Goal: Information Seeking & Learning: Learn about a topic

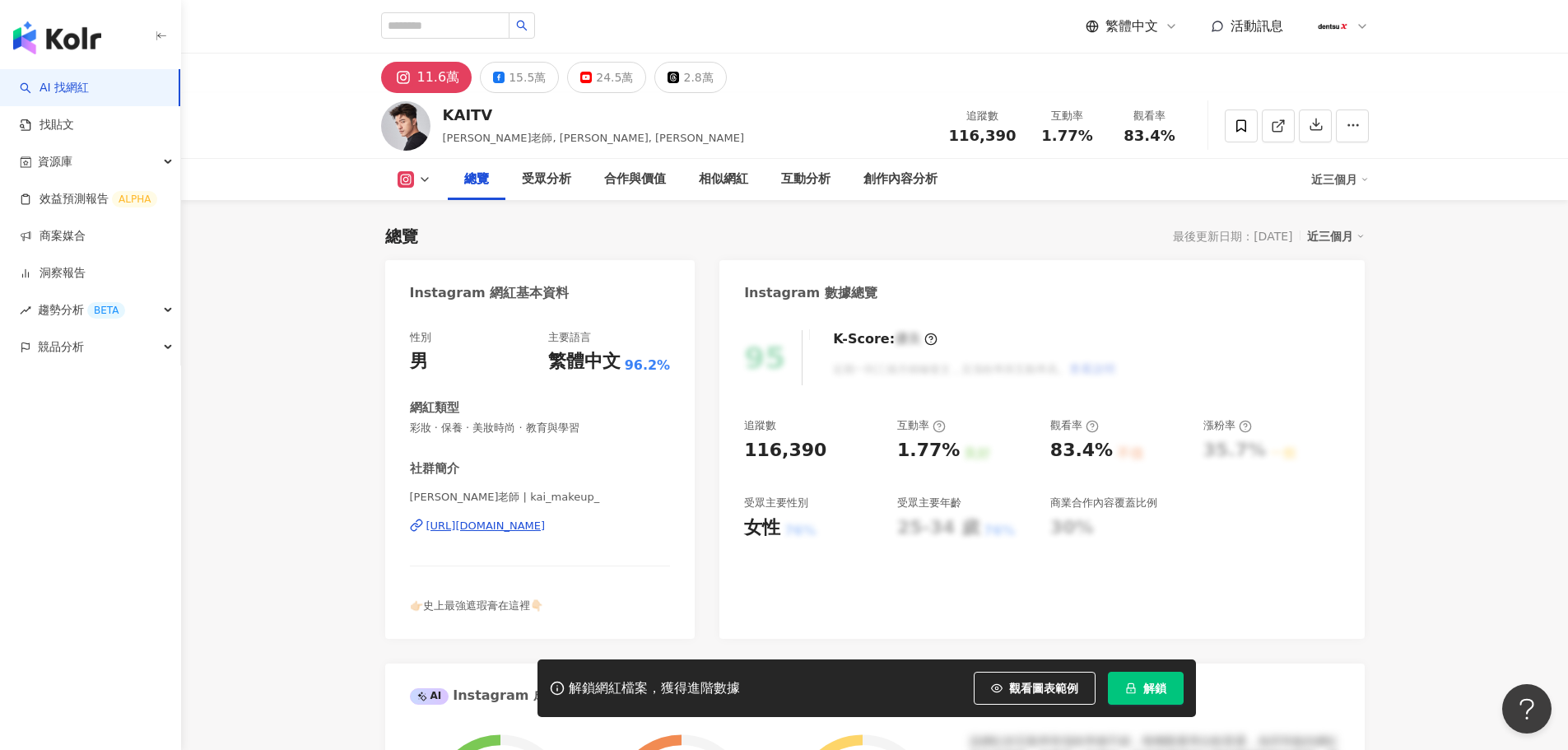
click at [426, 176] on icon at bounding box center [425, 180] width 13 height 13
click at [512, 159] on div "受眾分析" at bounding box center [546, 179] width 82 height 41
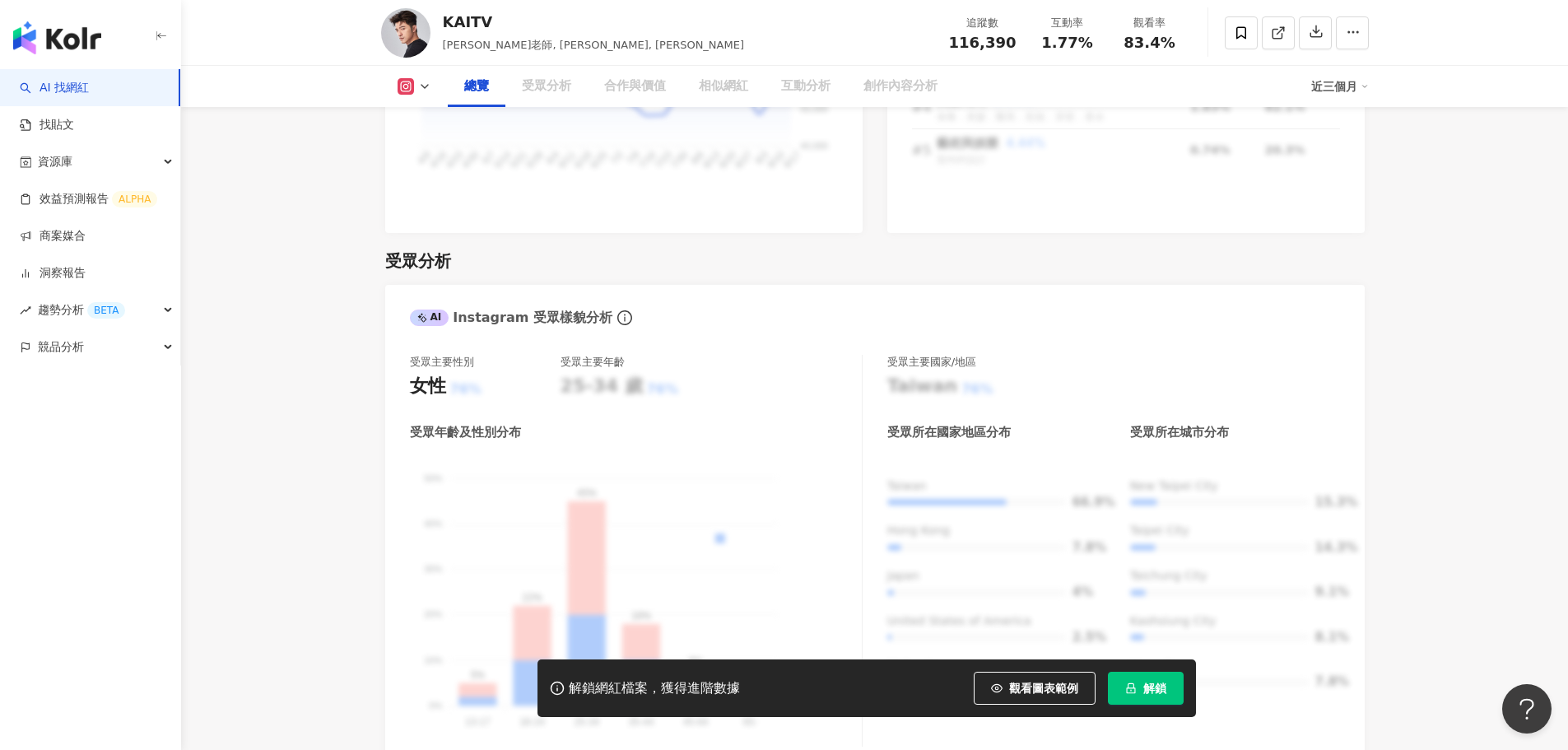
drag, startPoint x: 526, startPoint y: 89, endPoint x: 520, endPoint y: 116, distance: 27.7
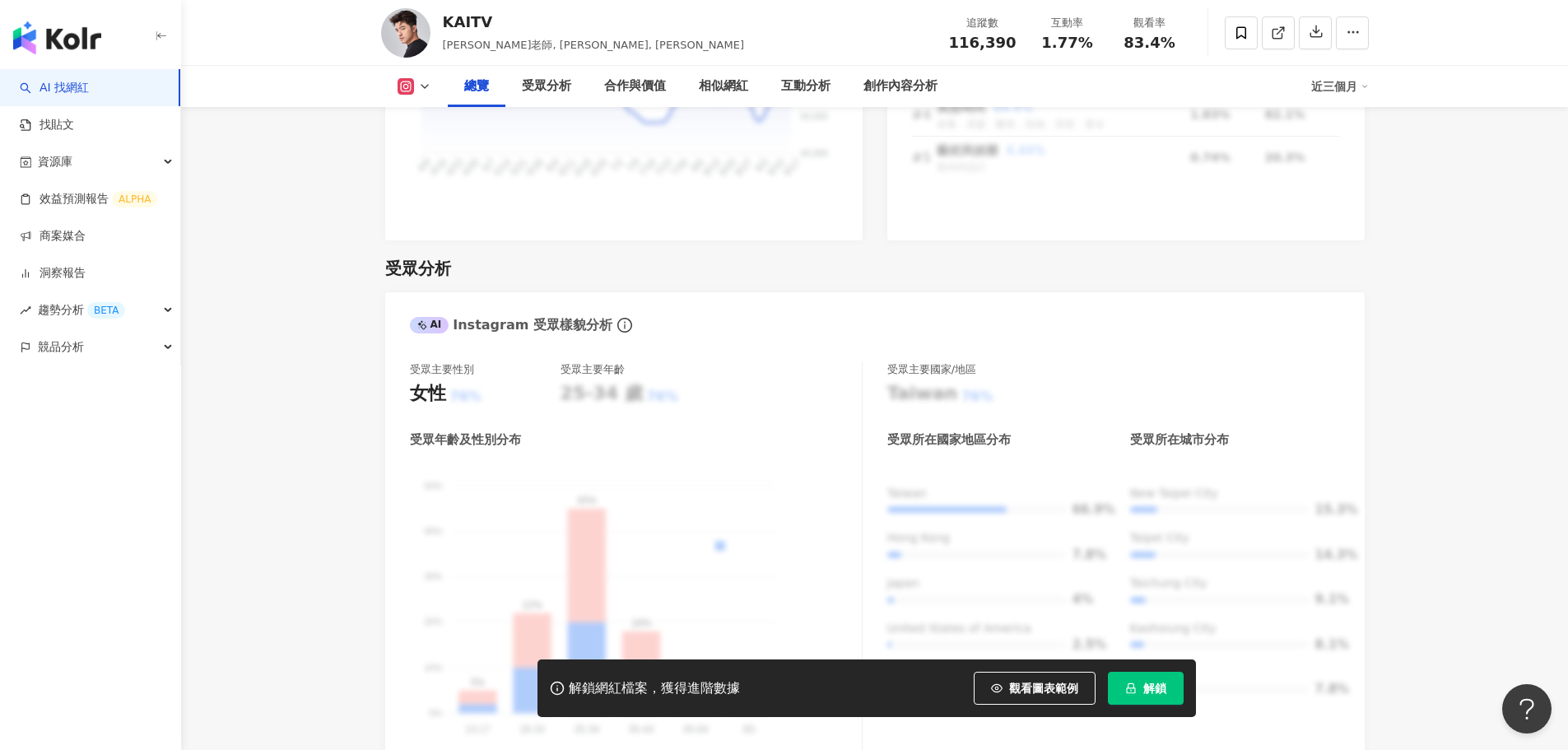
scroll to position [785, 0]
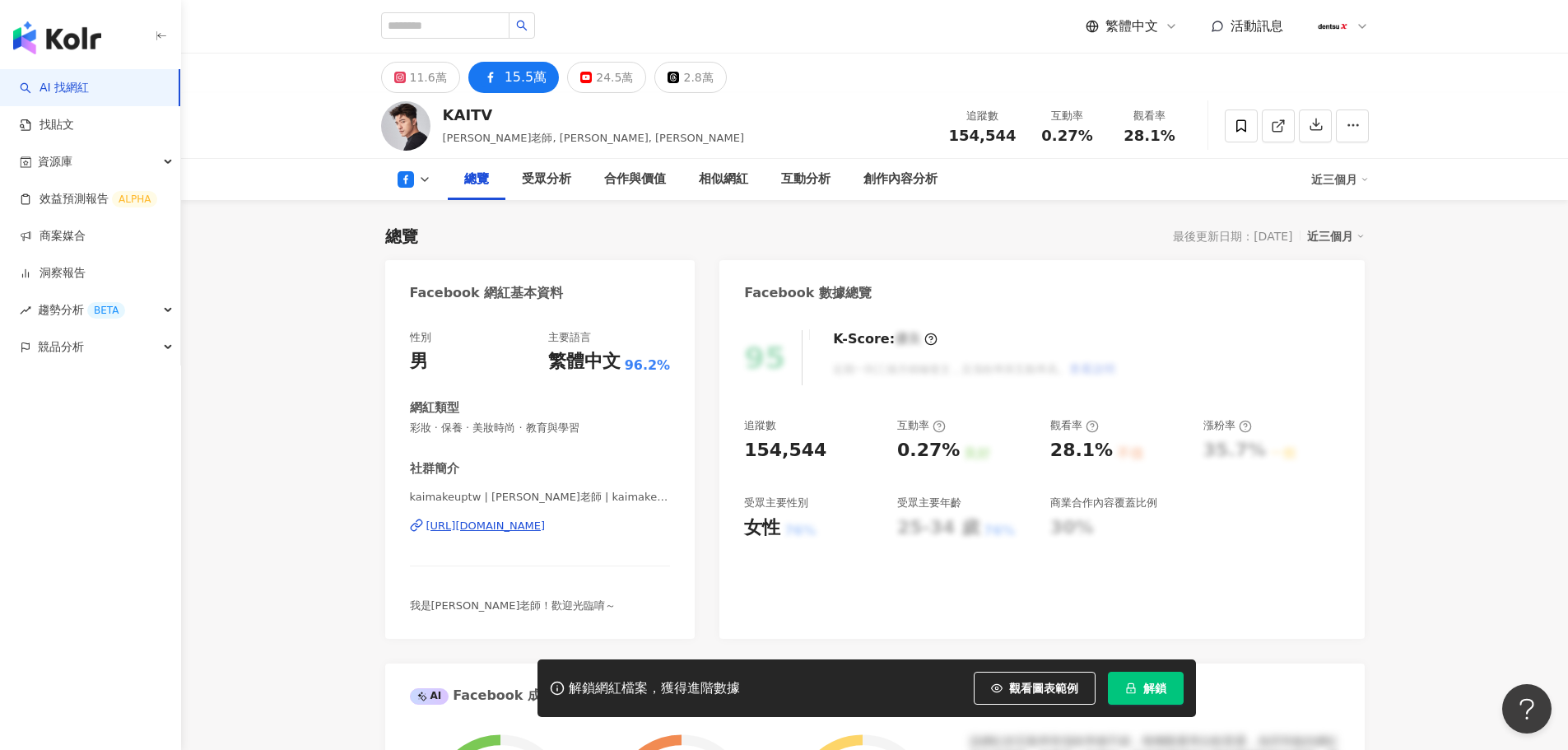
click at [1160, 694] on span "解鎖" at bounding box center [1155, 688] width 23 height 13
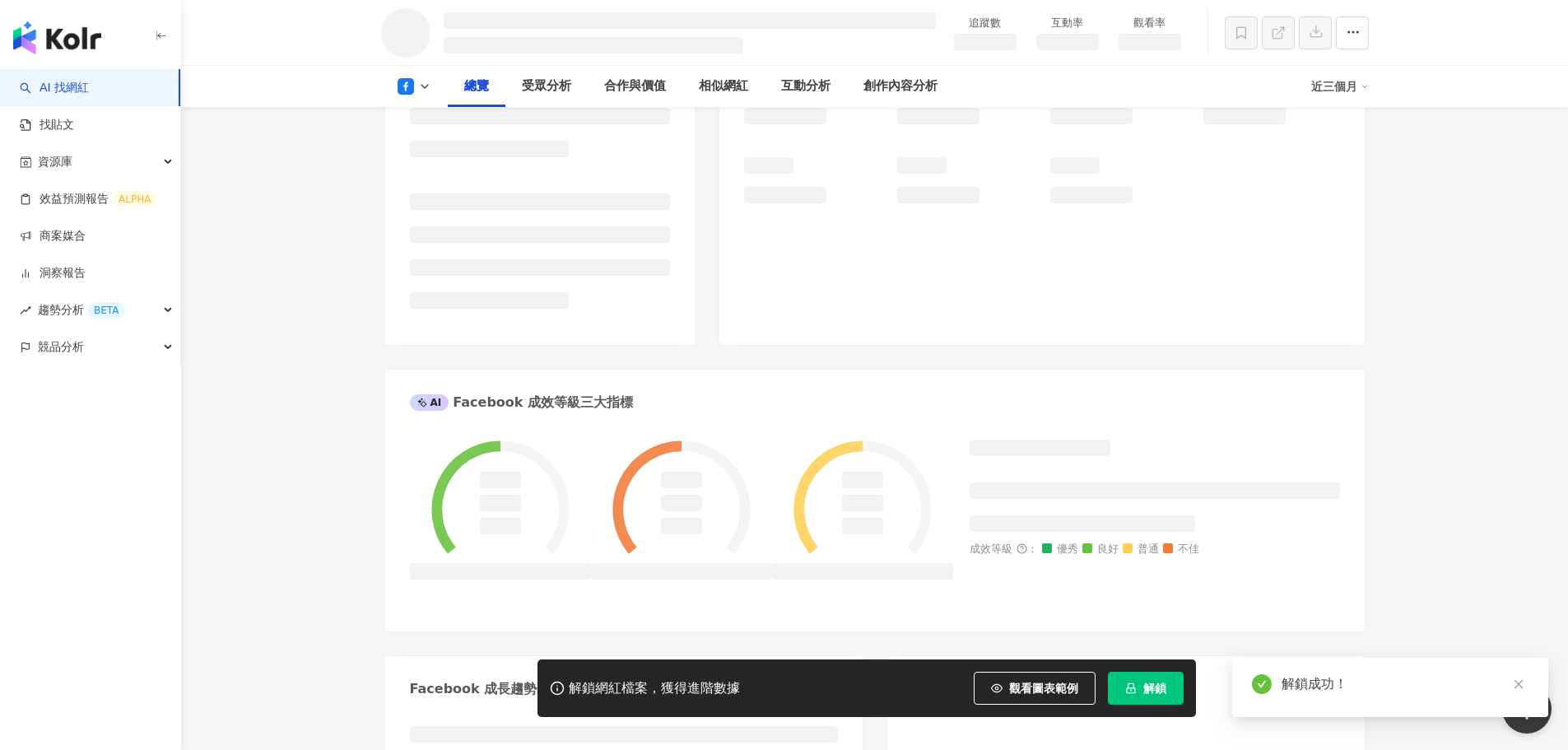
scroll to position [482, 0]
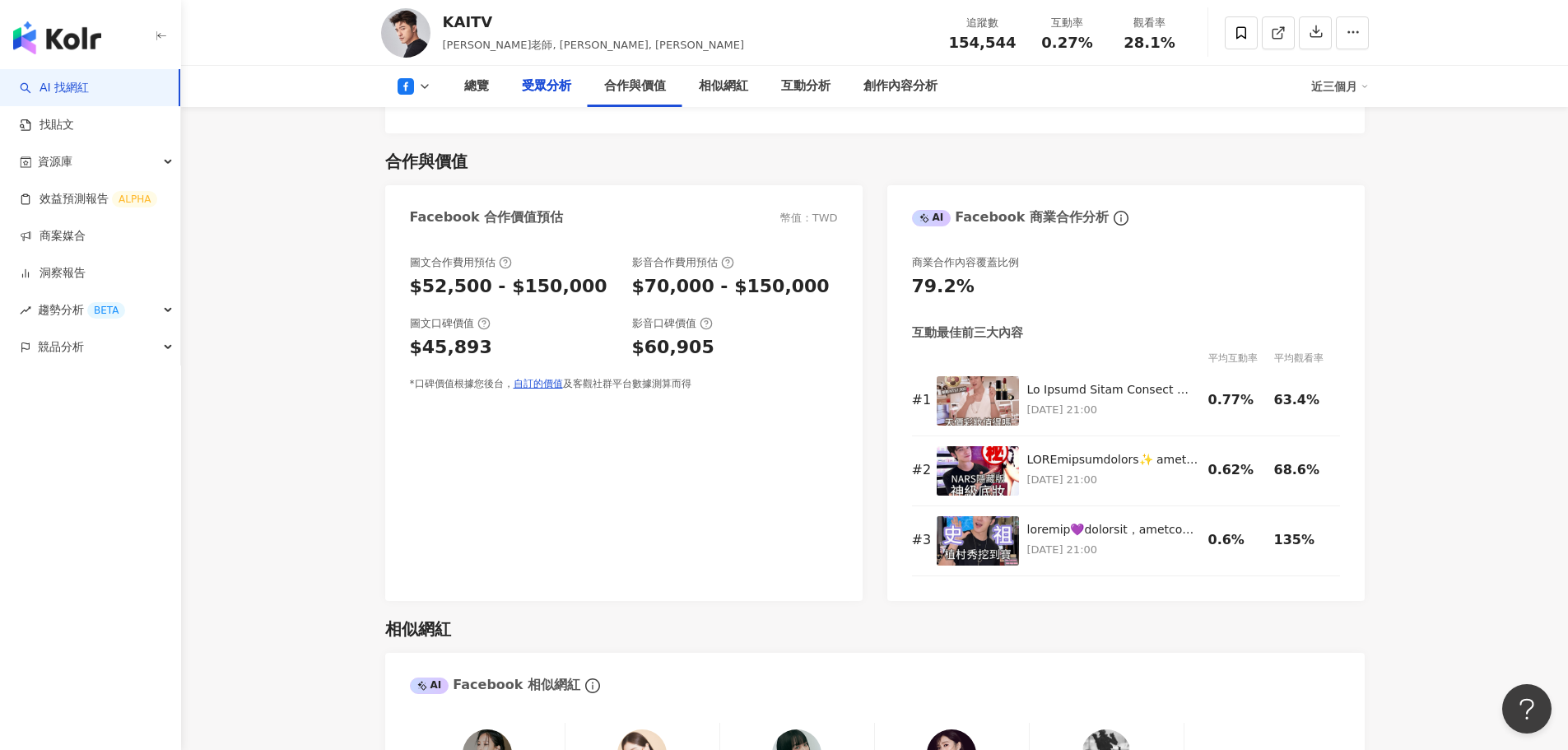
scroll to position [1317, 0]
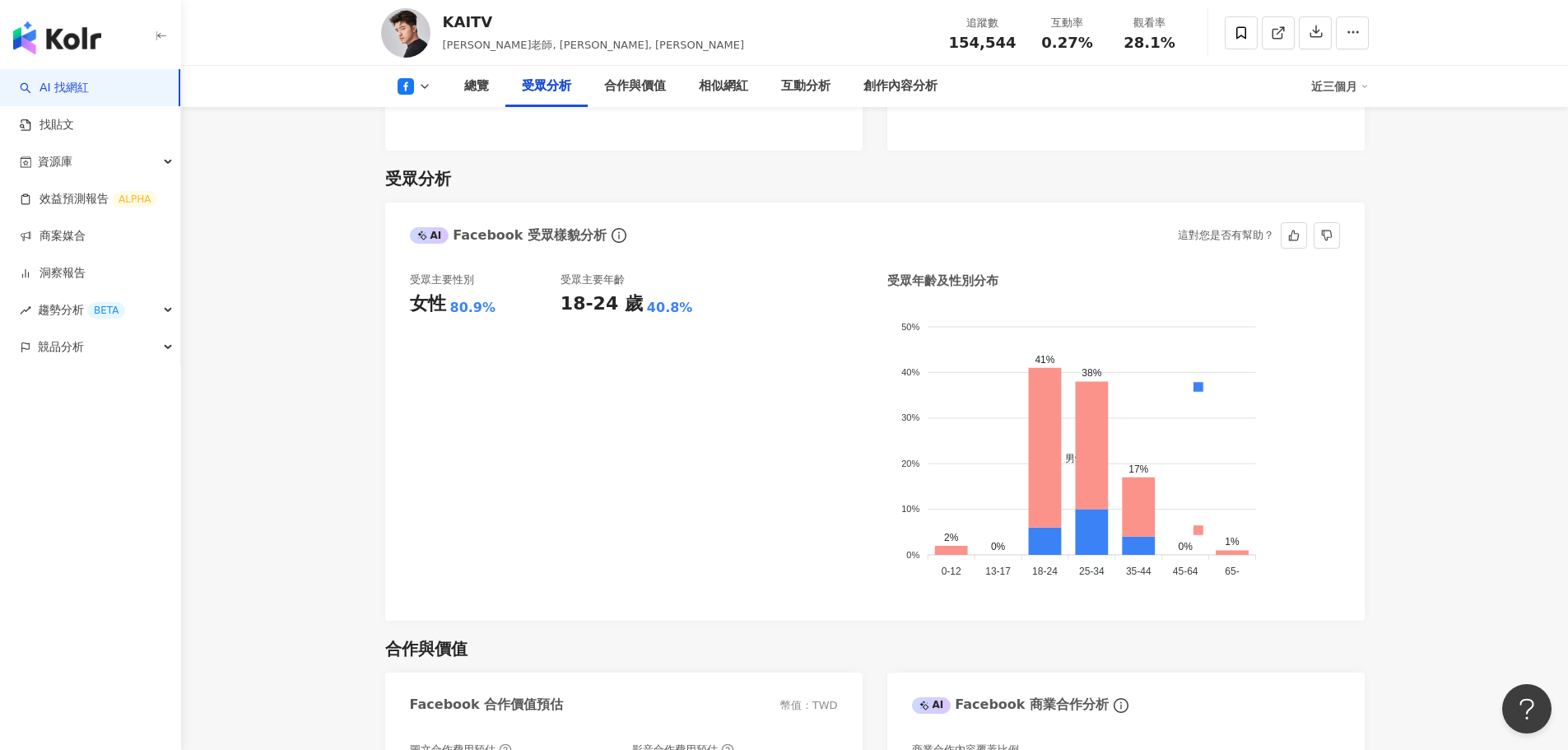
click at [604, 312] on div "18-24 歲" at bounding box center [601, 304] width 82 height 26
click at [647, 307] on div "40.8%" at bounding box center [669, 308] width 46 height 18
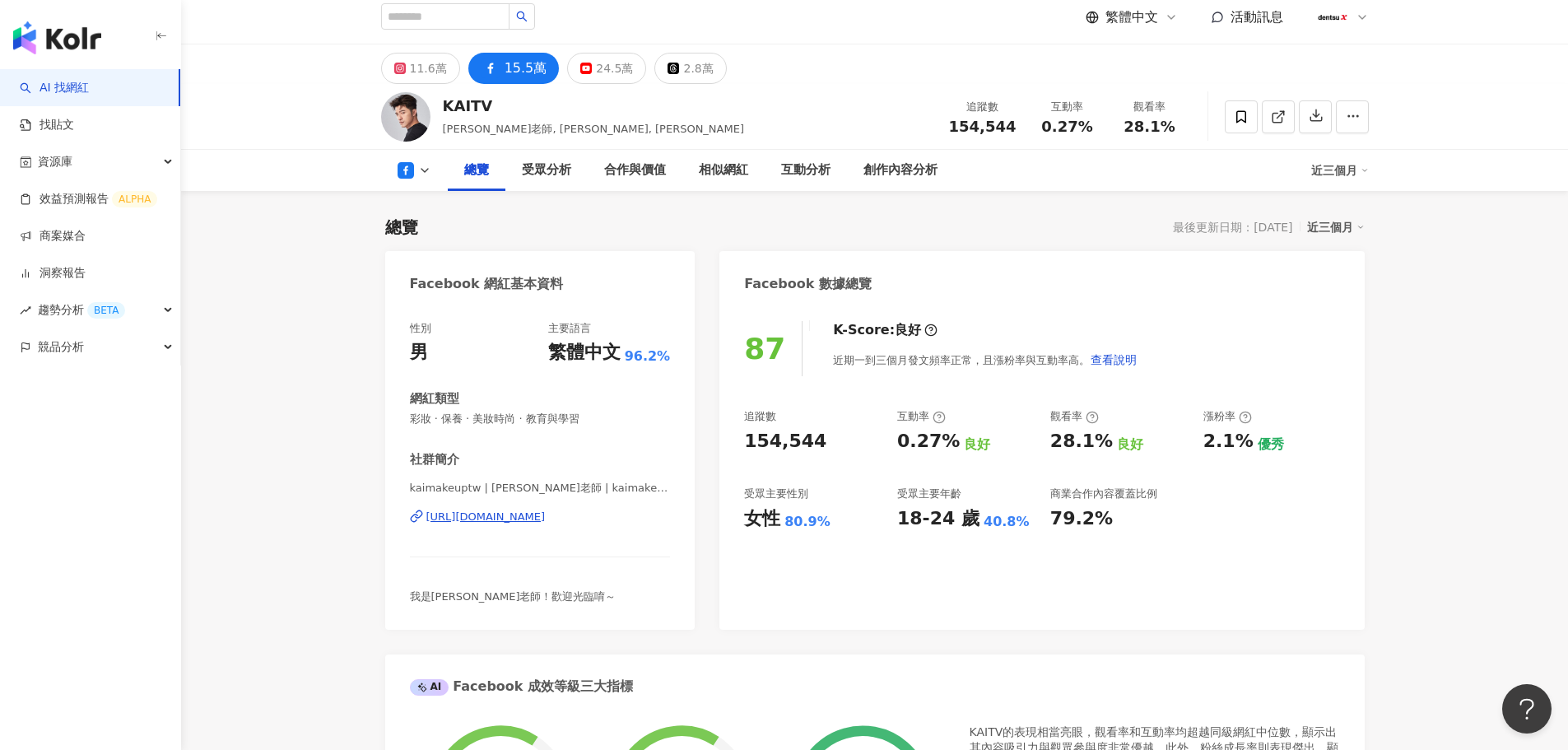
scroll to position [0, 0]
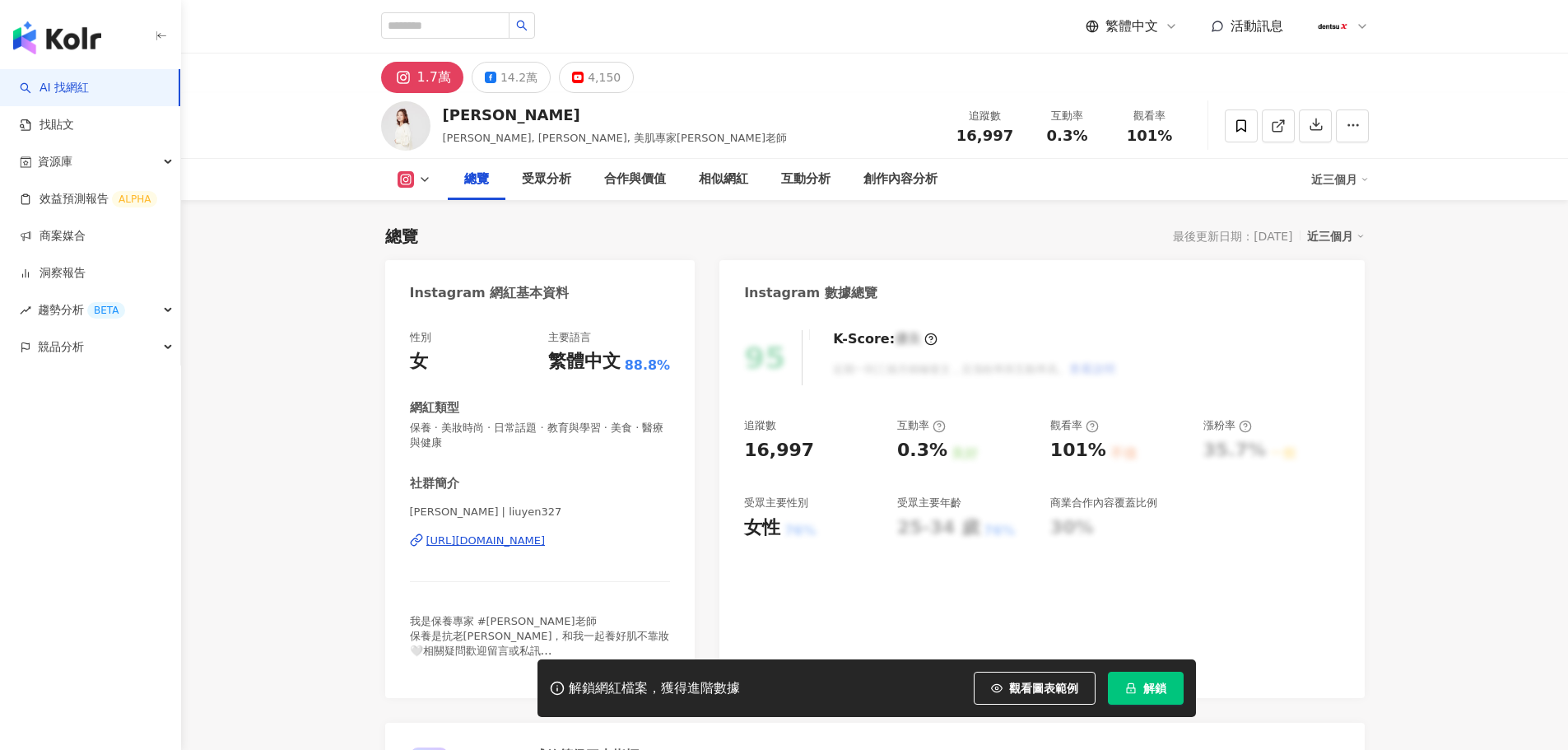
drag, startPoint x: 1157, startPoint y: 686, endPoint x: 680, endPoint y: 249, distance: 646.9
click at [1157, 685] on span "解鎖" at bounding box center [1155, 688] width 23 height 13
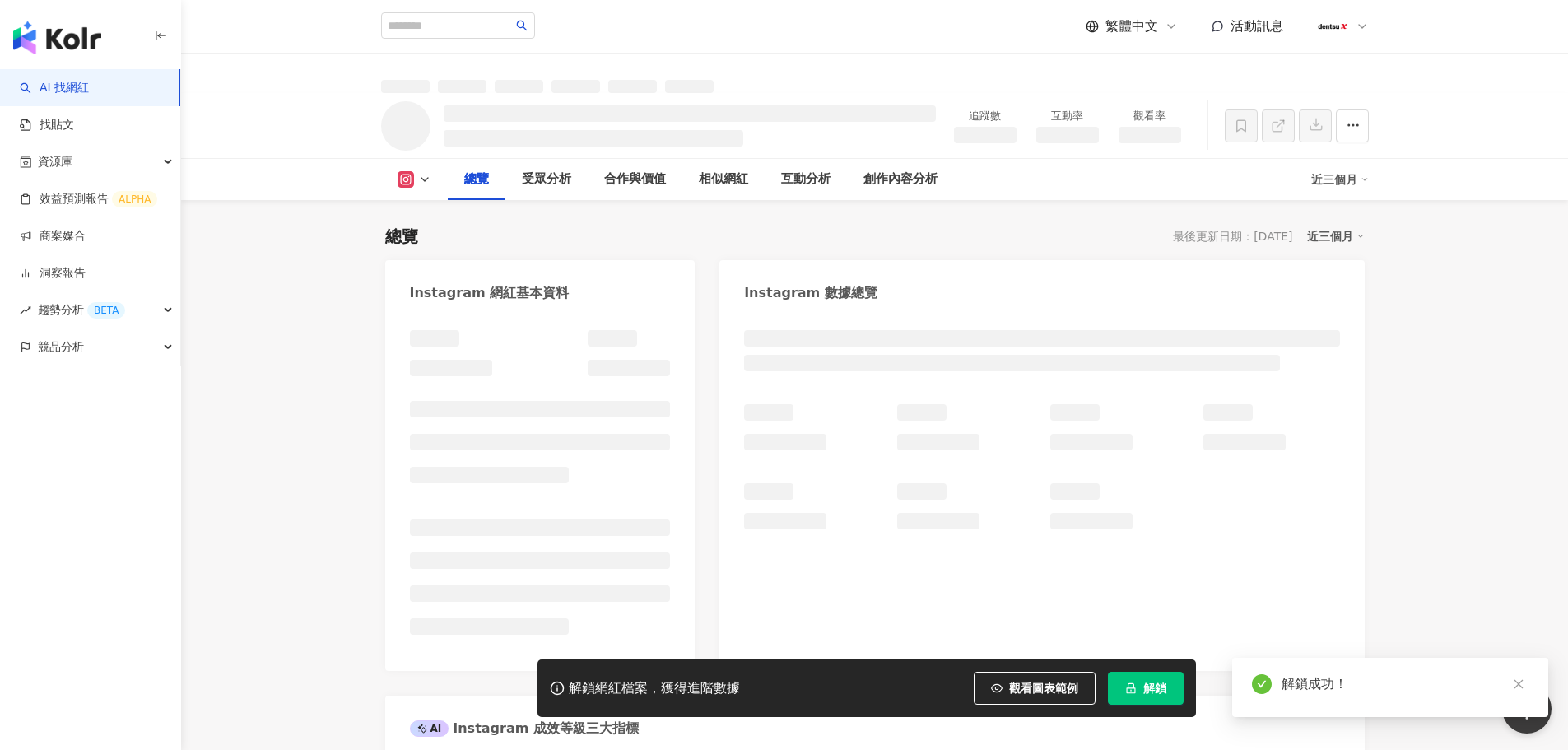
click at [425, 180] on polyline at bounding box center [424, 179] width 7 height 3
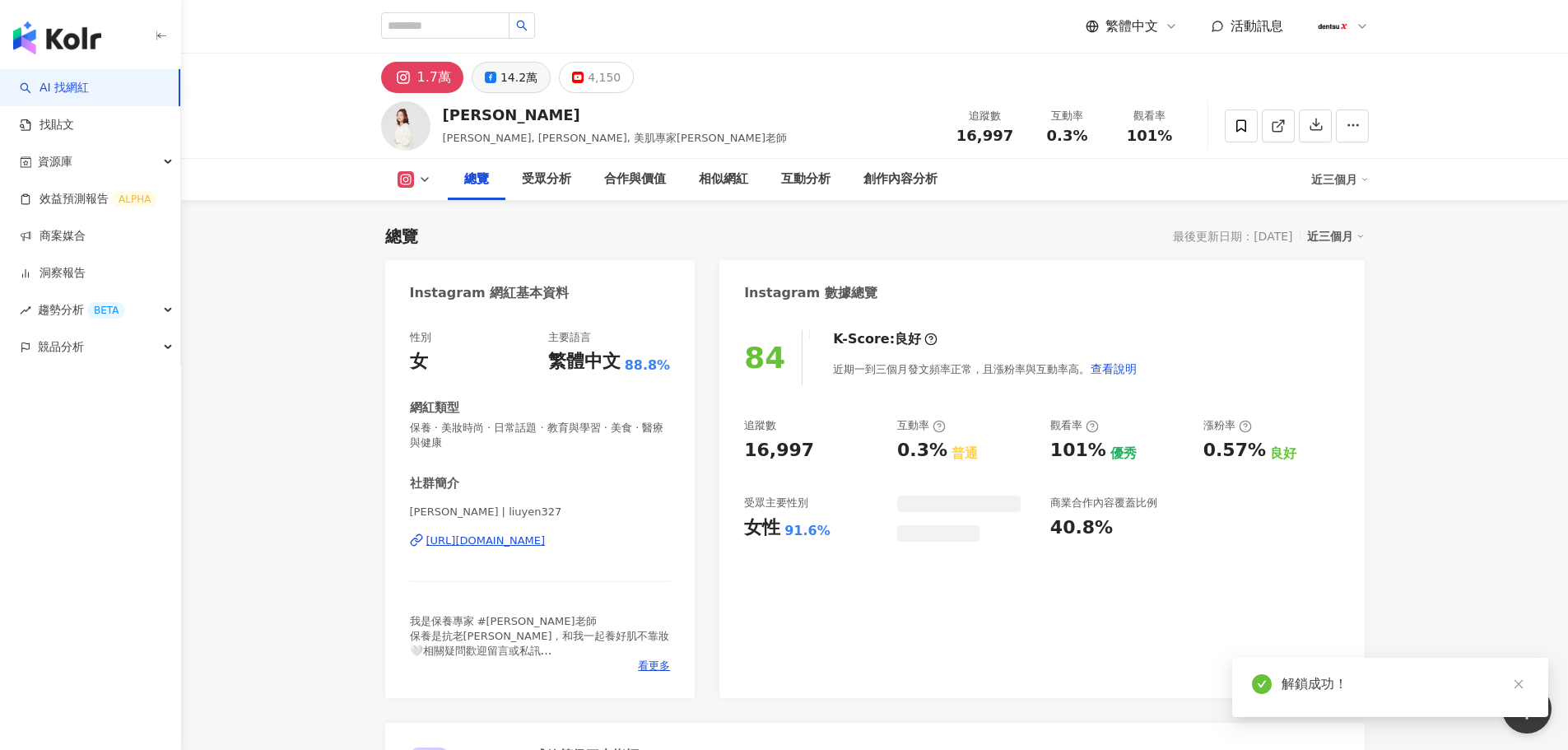
click at [495, 78] on button "14.2萬" at bounding box center [510, 77] width 79 height 31
click at [515, 71] on div "14.2萬" at bounding box center [519, 78] width 37 height 23
click at [520, 85] on div "14.2萬" at bounding box center [519, 78] width 37 height 23
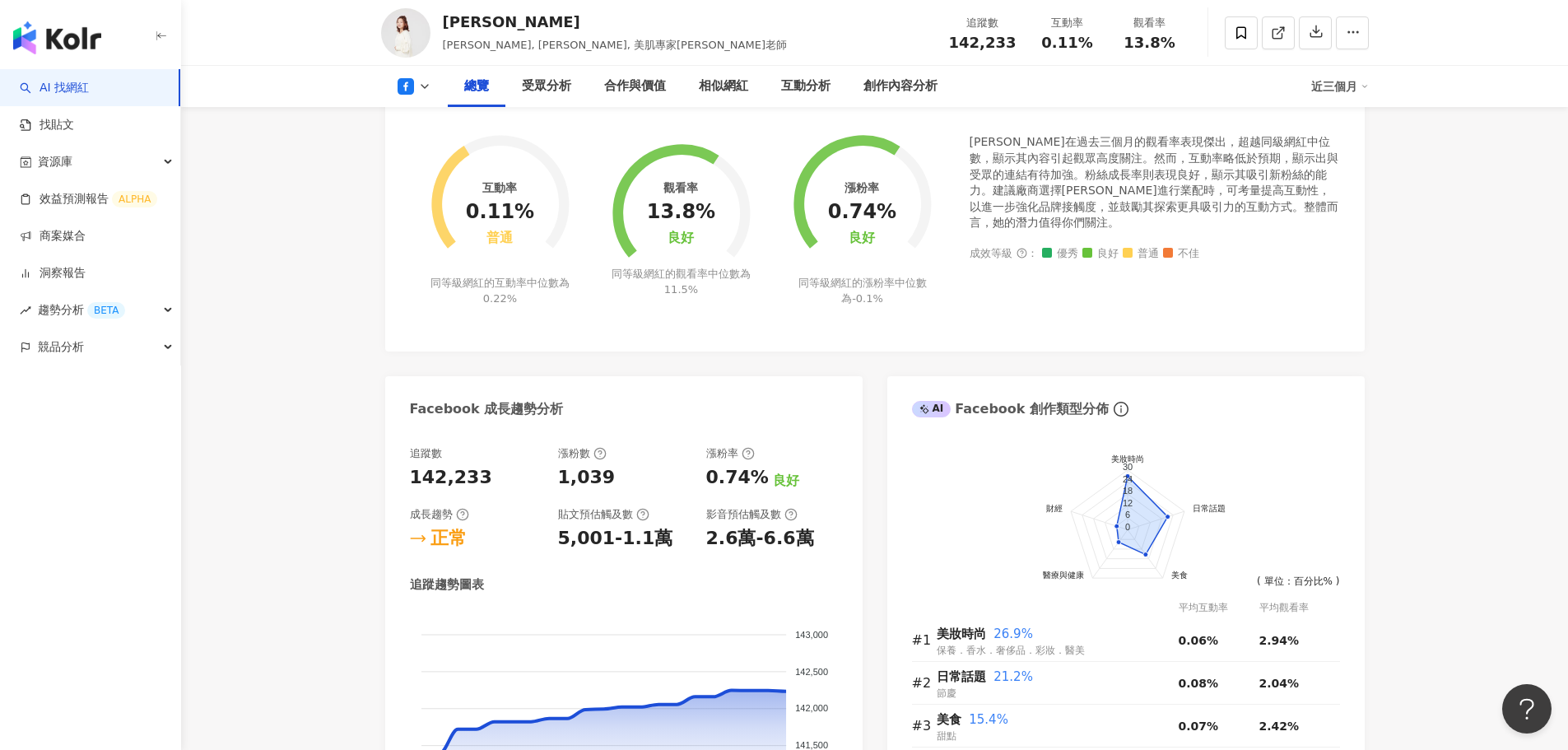
scroll to position [1235, 0]
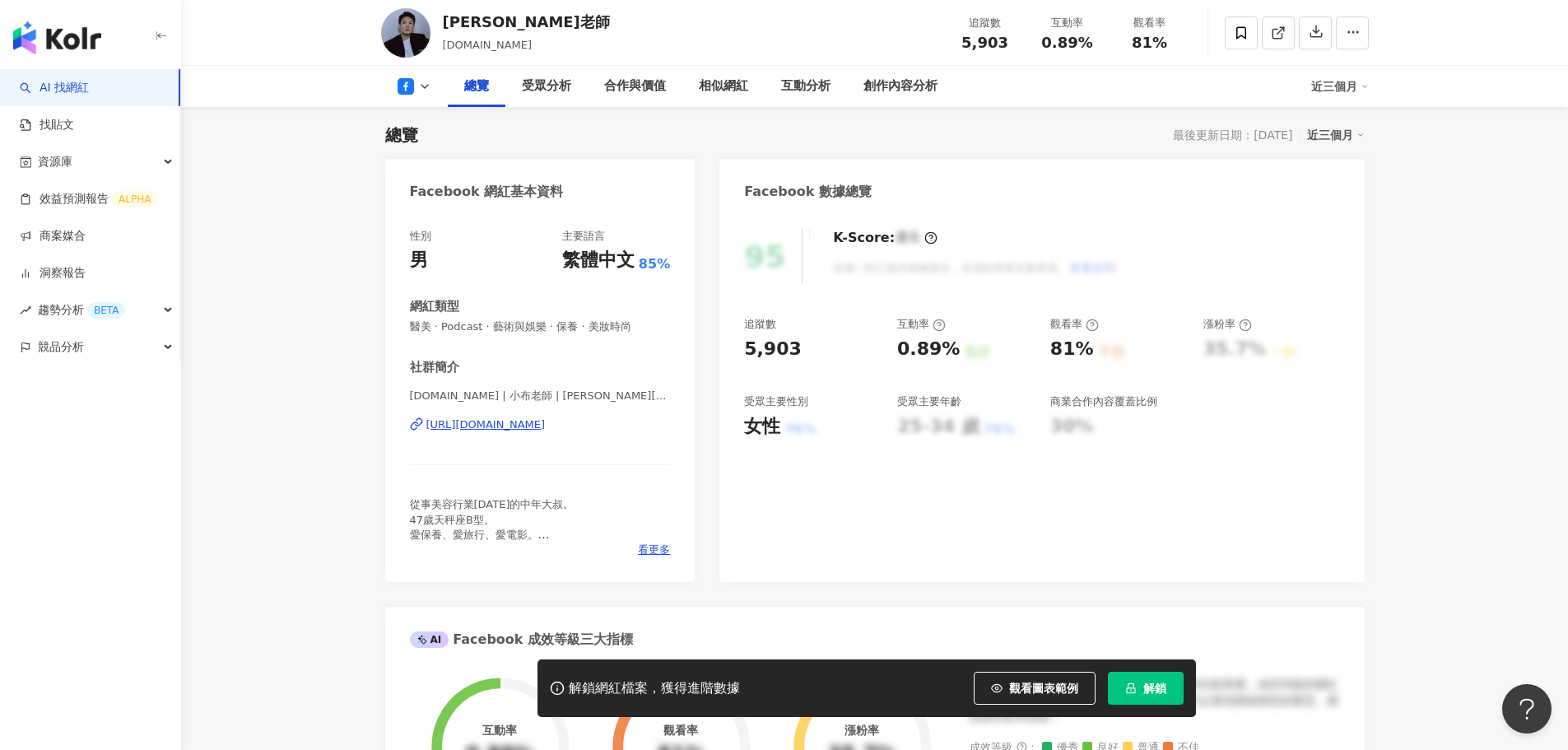
scroll to position [678, 0]
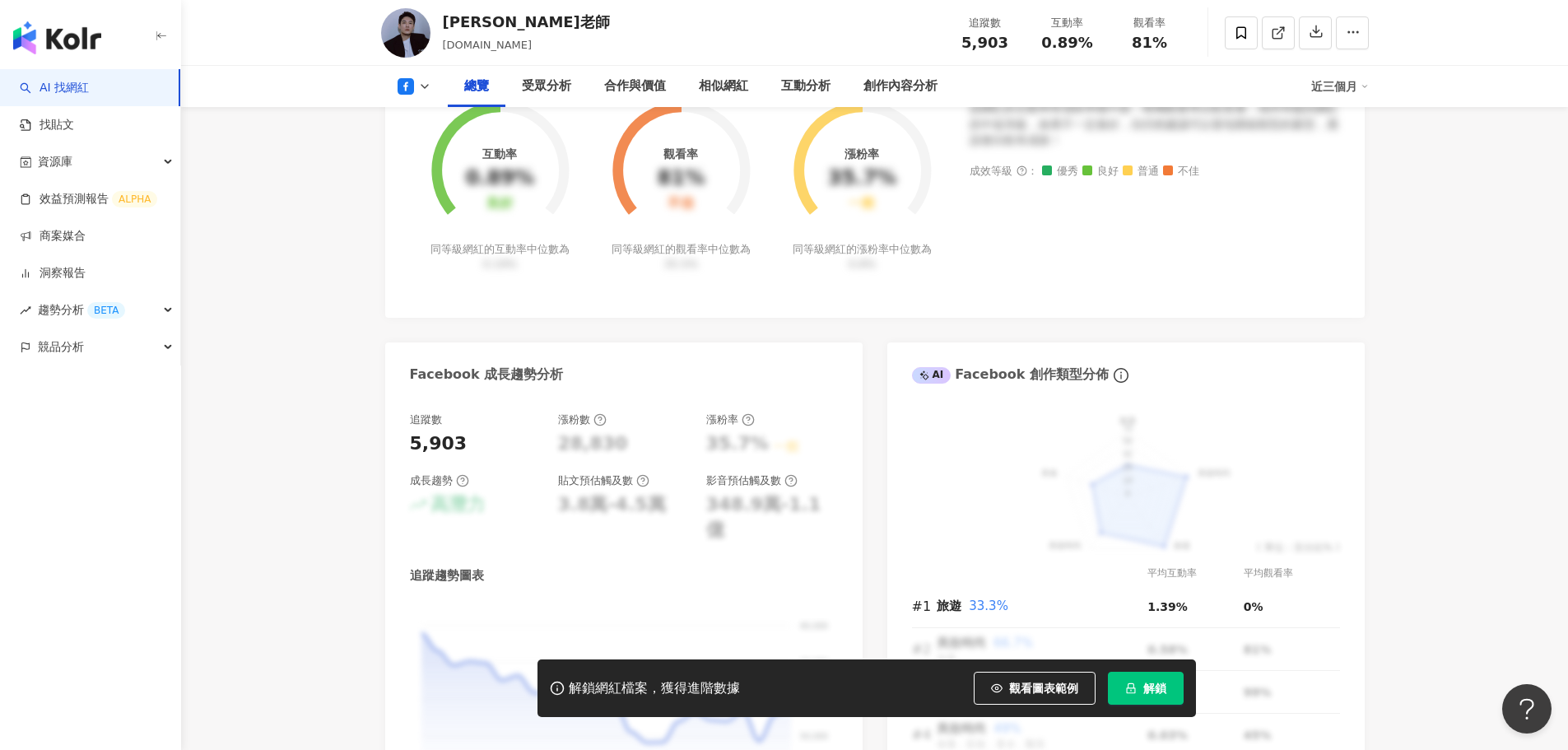
click at [1170, 681] on button "解鎖" at bounding box center [1146, 688] width 76 height 33
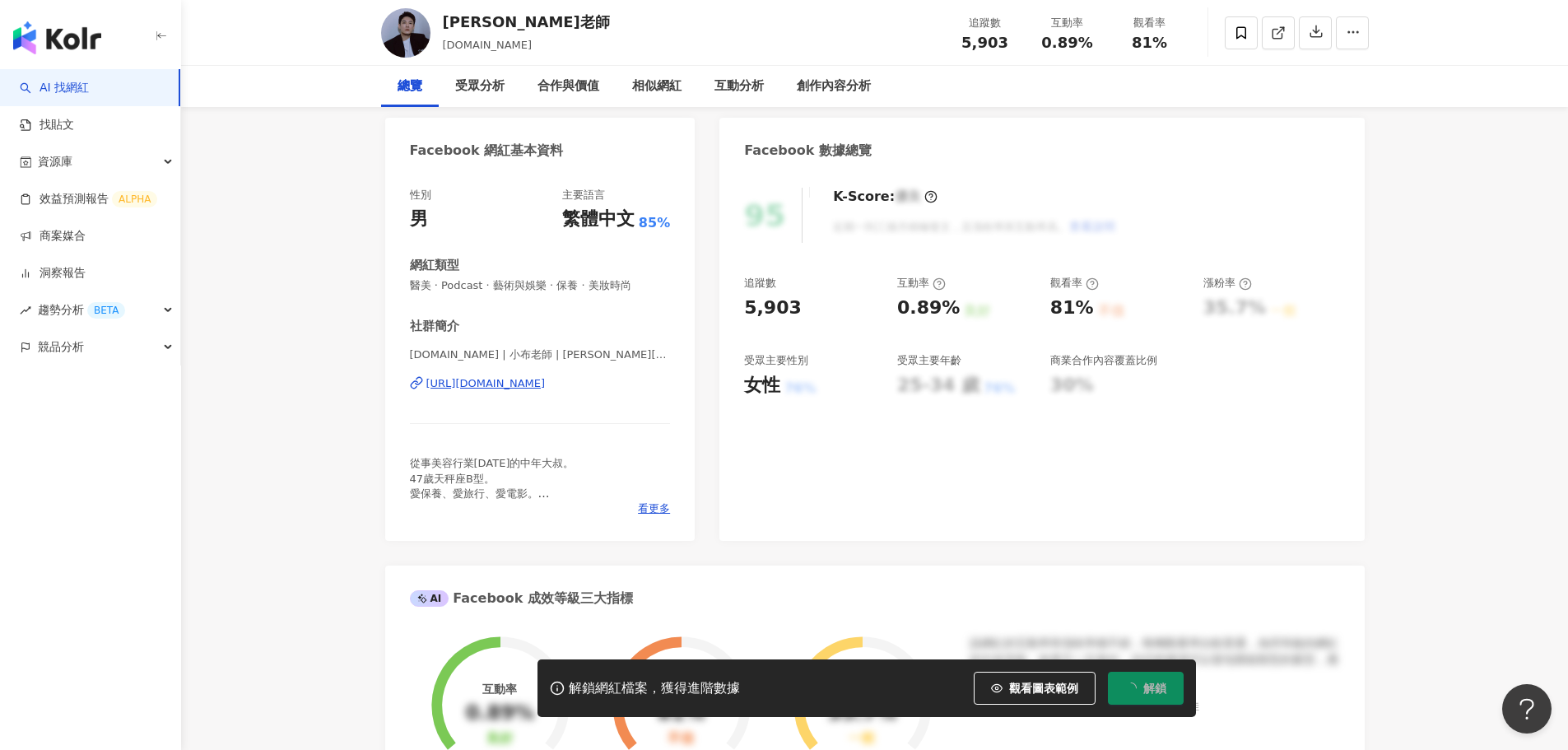
scroll to position [0, 0]
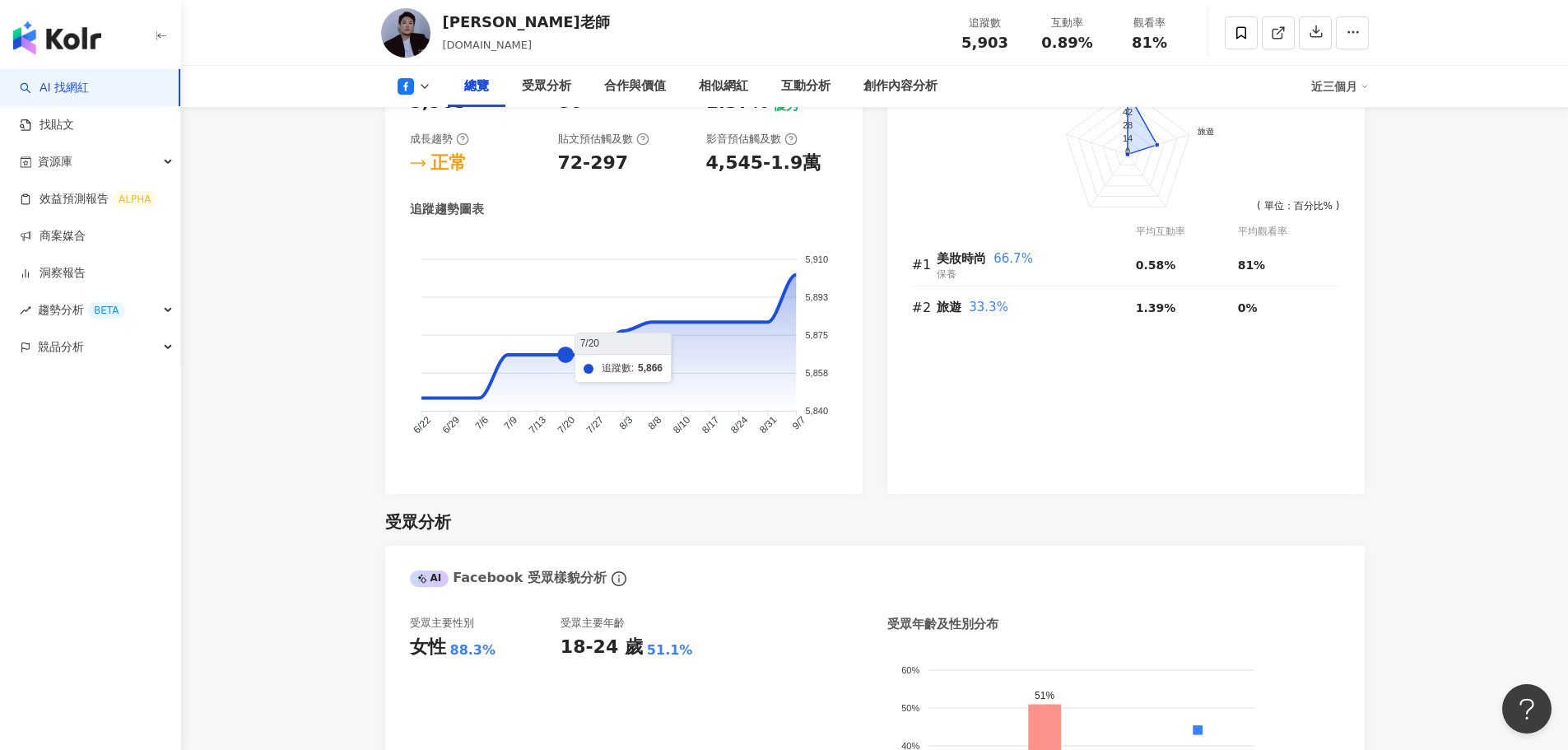
scroll to position [924, 0]
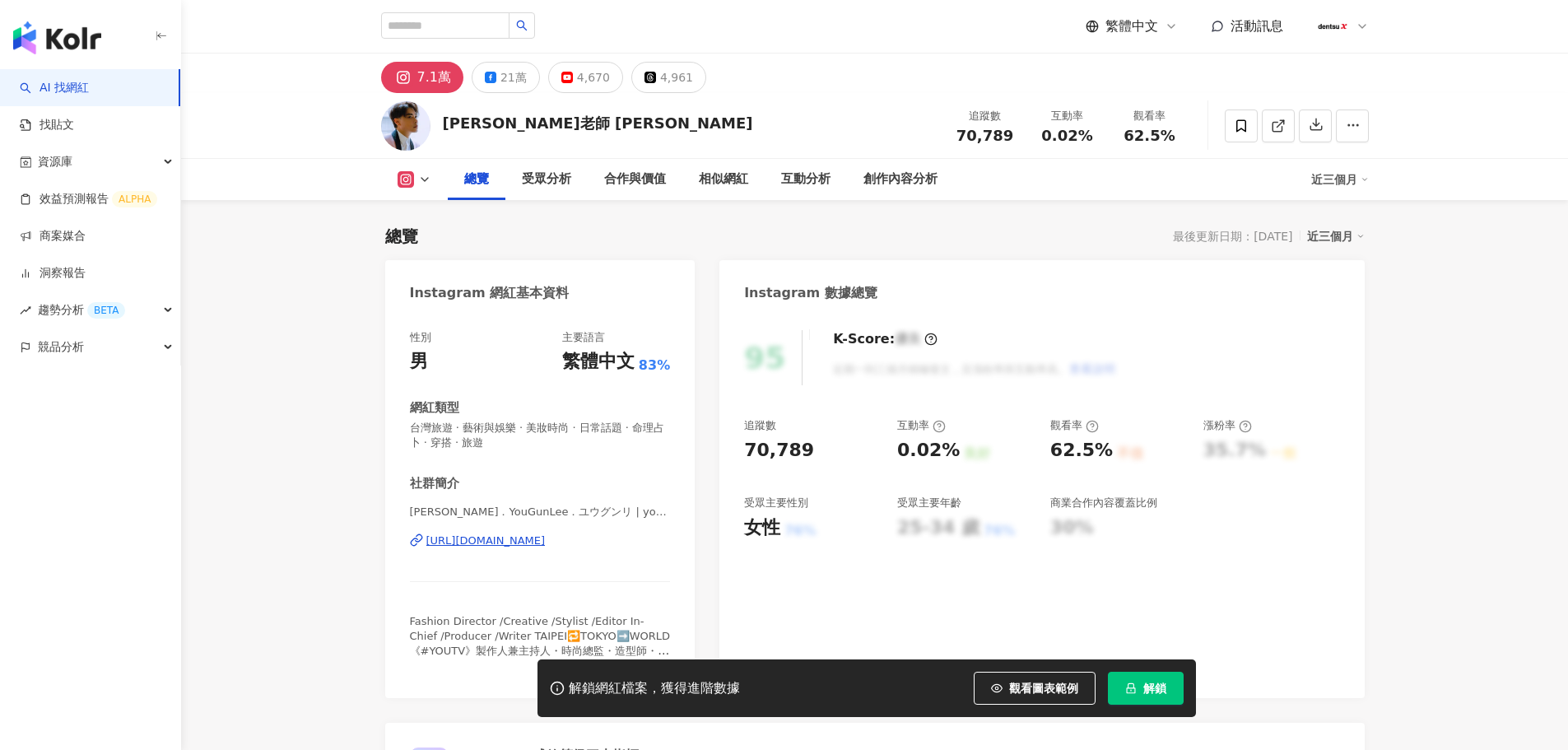
click at [1162, 688] on span "解鎖" at bounding box center [1155, 688] width 23 height 13
click at [1162, 687] on span "解鎖" at bounding box center [1155, 688] width 23 height 13
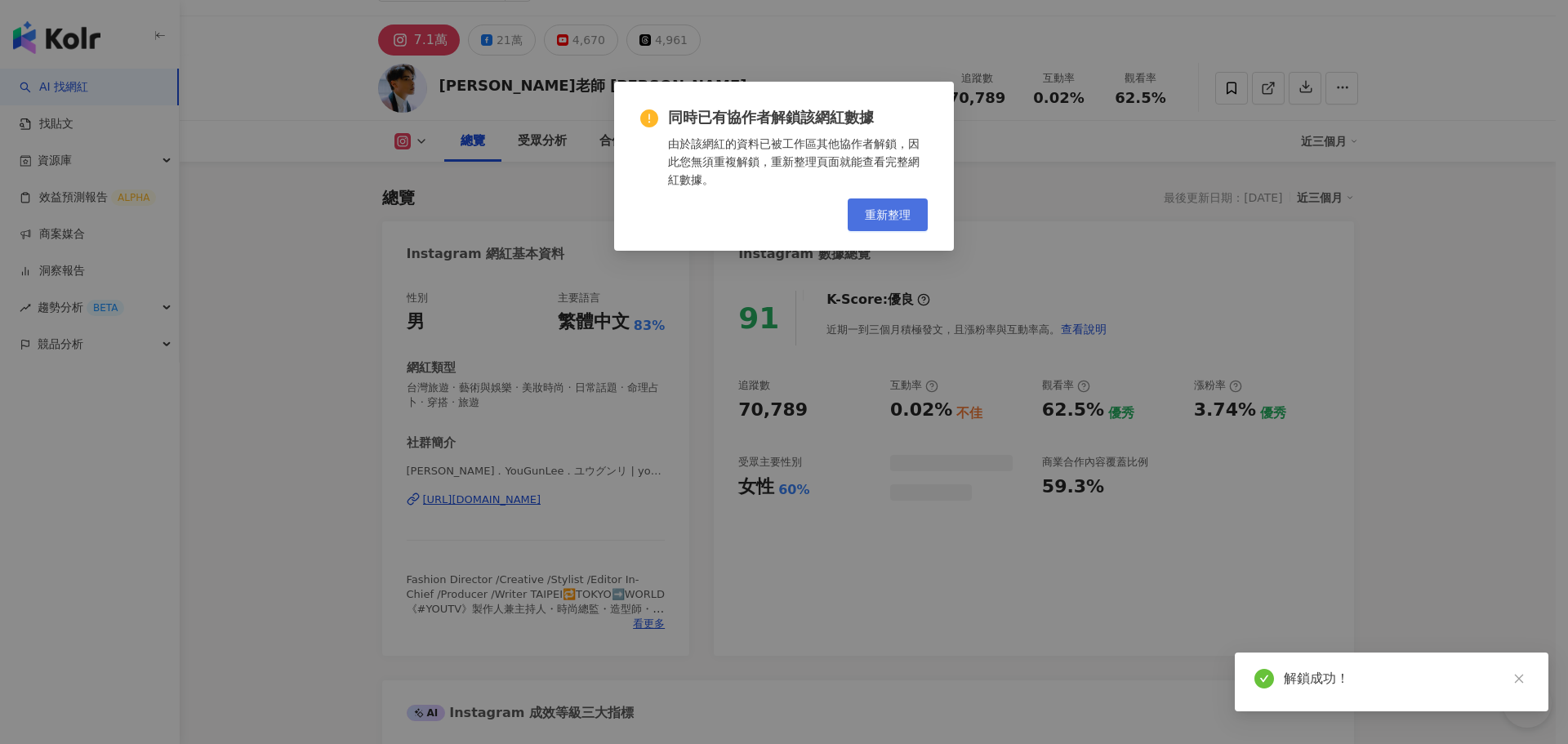
click at [895, 223] on button "重新整理" at bounding box center [887, 214] width 80 height 33
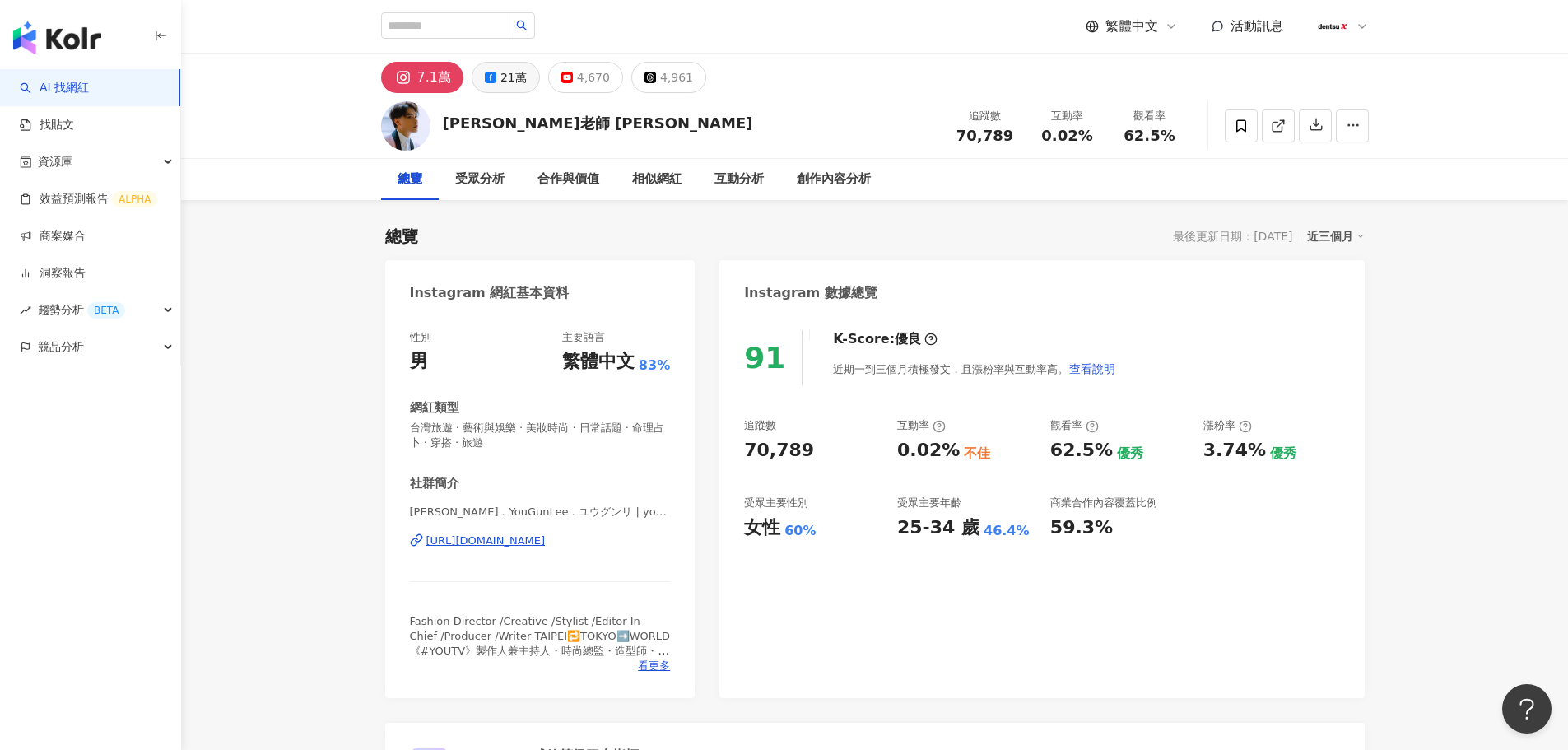
click at [507, 85] on div "21萬" at bounding box center [514, 78] width 27 height 23
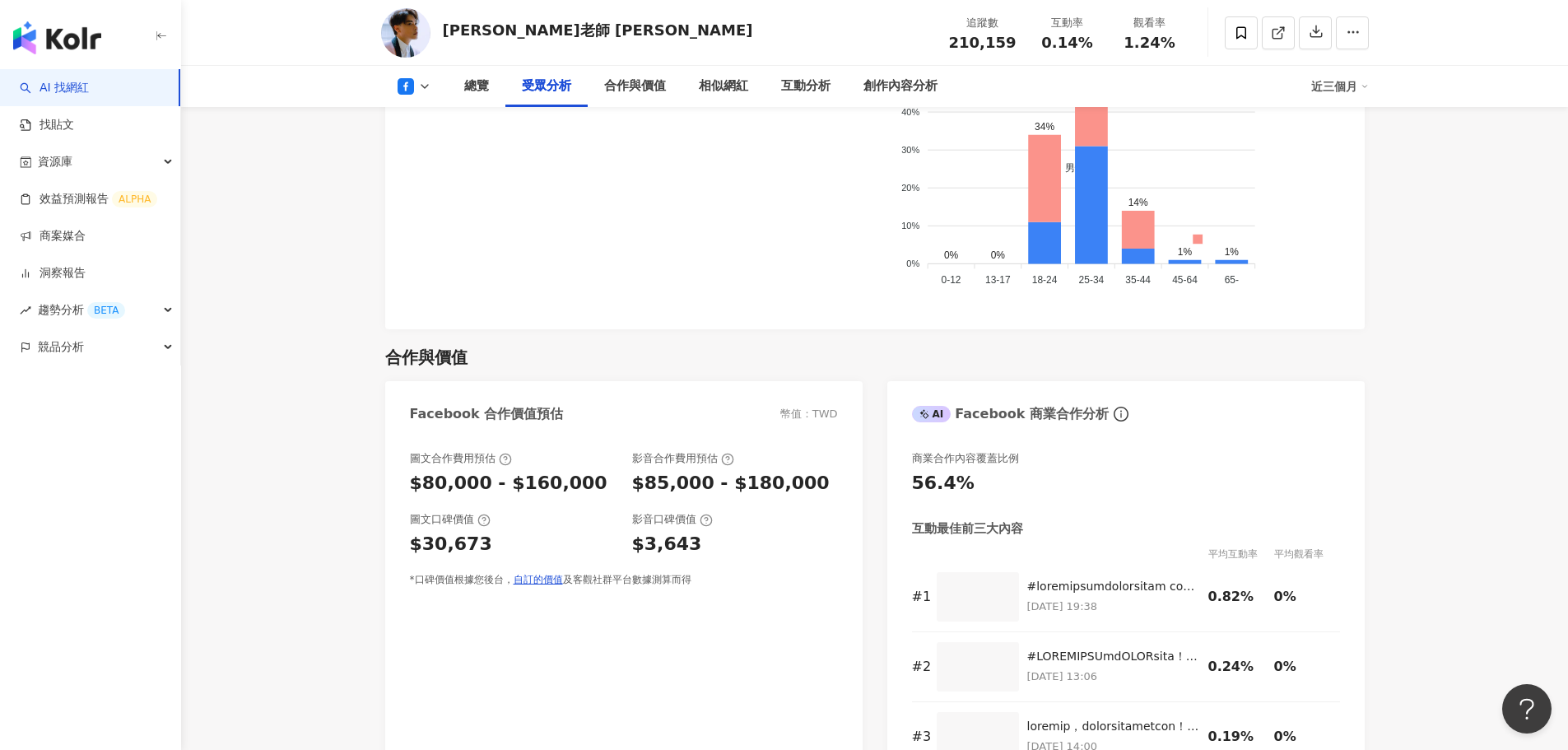
scroll to position [1400, 0]
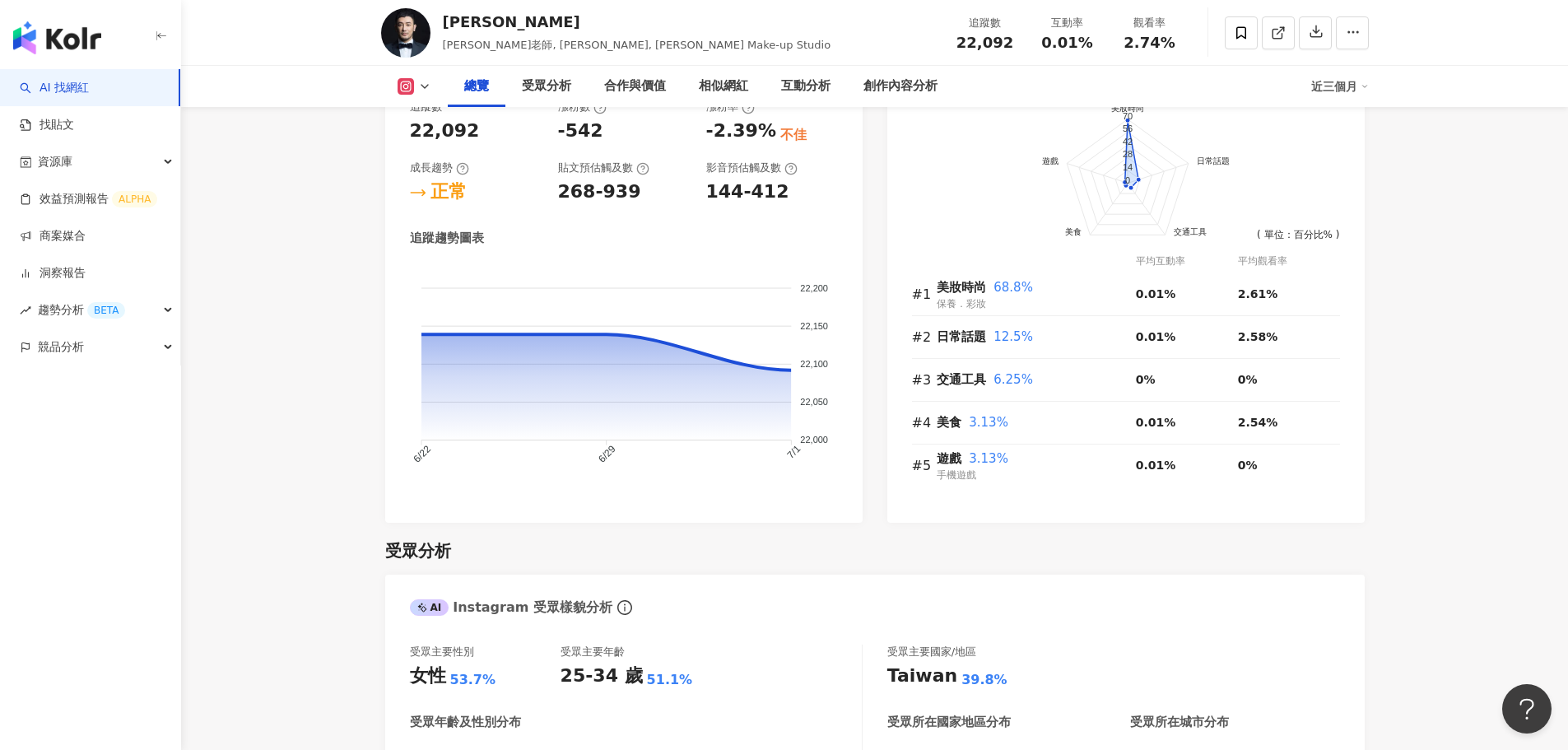
scroll to position [842, 0]
